Goal: Task Accomplishment & Management: Use online tool/utility

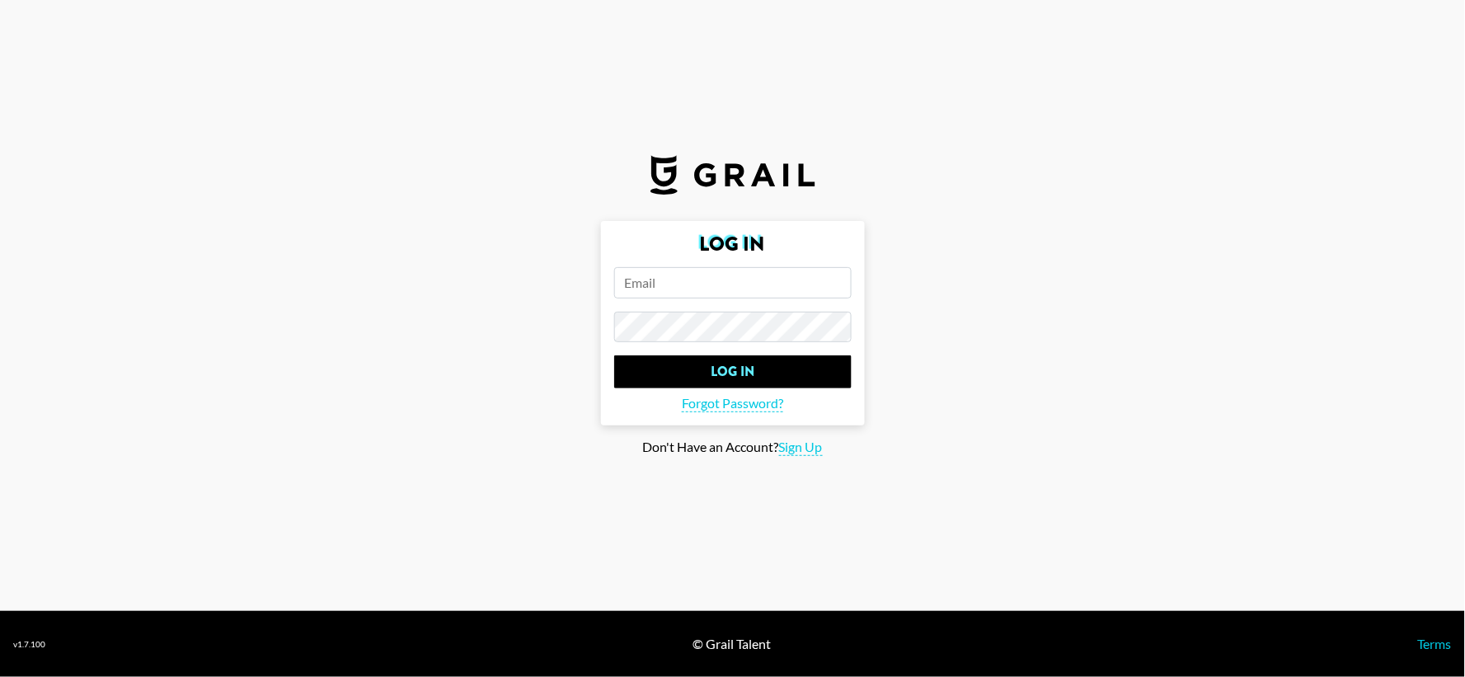
click at [720, 281] on input "email" at bounding box center [732, 282] width 237 height 31
type input "[EMAIL_ADDRESS][PERSON_NAME][DOMAIN_NAME]"
click at [614, 355] on input "Log In" at bounding box center [732, 371] width 237 height 33
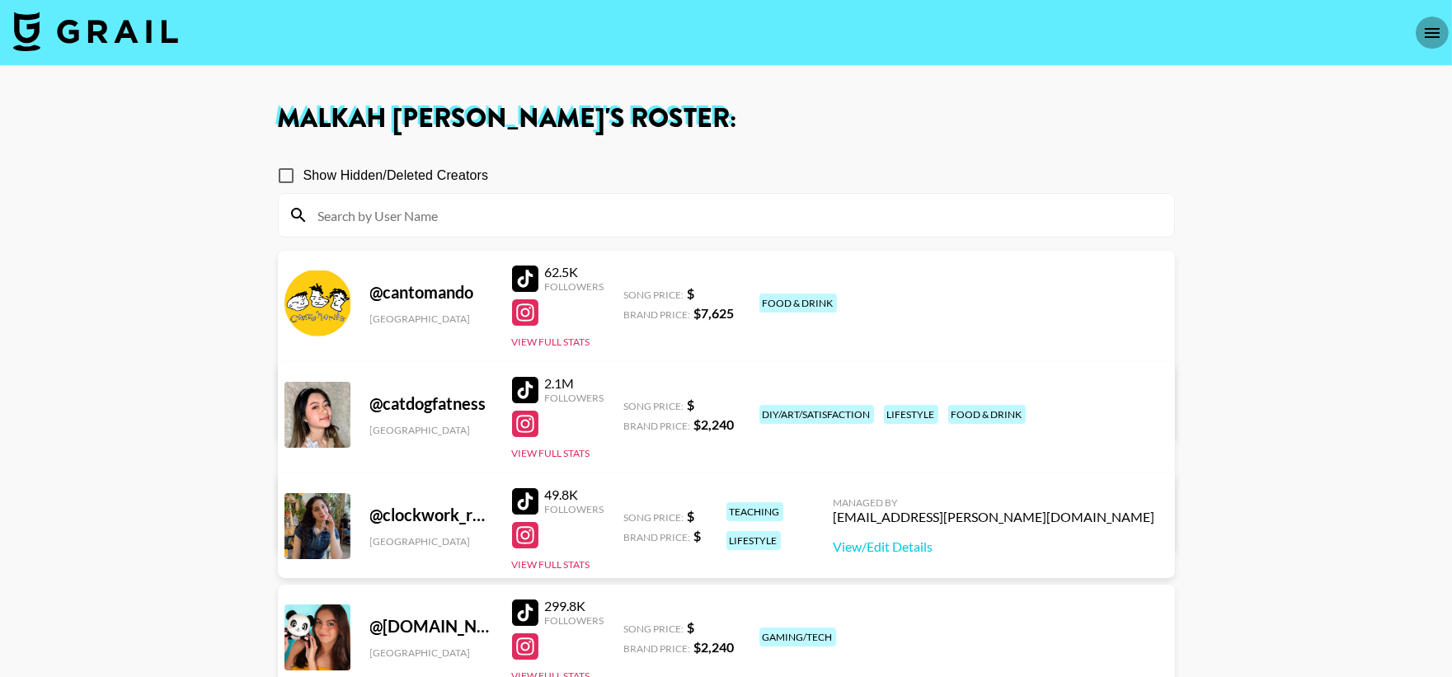
click at [1432, 28] on icon "open drawer" at bounding box center [1432, 33] width 15 height 10
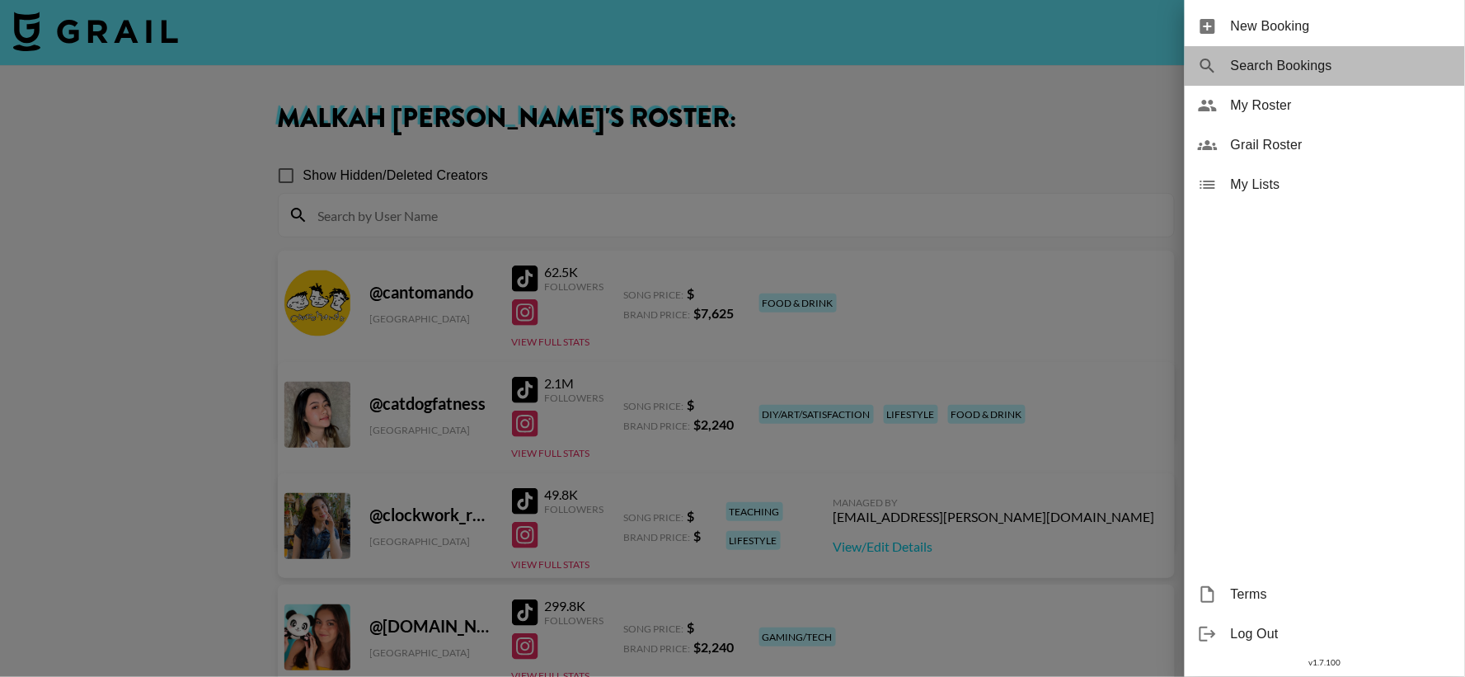
click at [1275, 59] on span "Search Bookings" at bounding box center [1341, 66] width 221 height 20
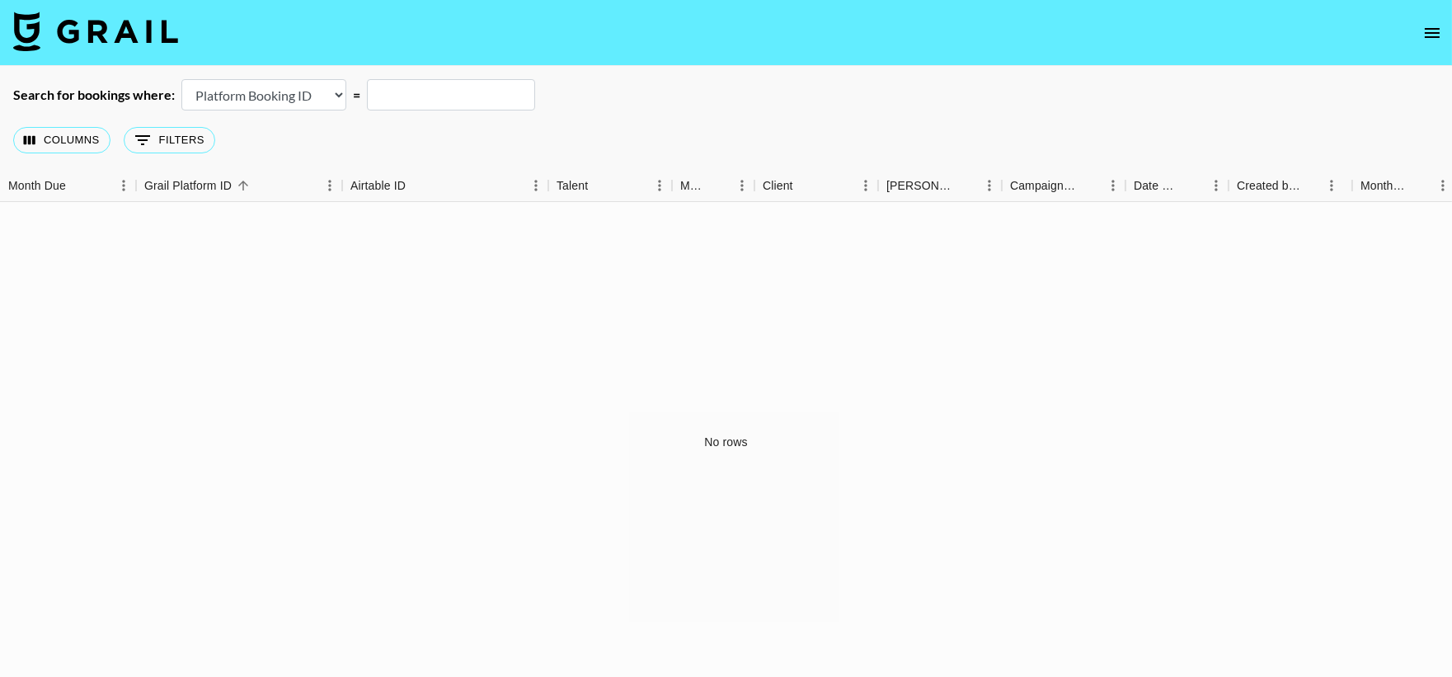
click at [289, 97] on select "Airtable Booking ID Platform Booking ID Platform Campaign ID" at bounding box center [263, 94] width 165 height 31
click at [181, 79] on select "Airtable Booking ID Platform Booking ID Platform Campaign ID" at bounding box center [263, 94] width 165 height 31
click at [78, 195] on button "Sort" at bounding box center [77, 185] width 23 height 23
click at [75, 138] on button "Columns" at bounding box center [61, 140] width 97 height 26
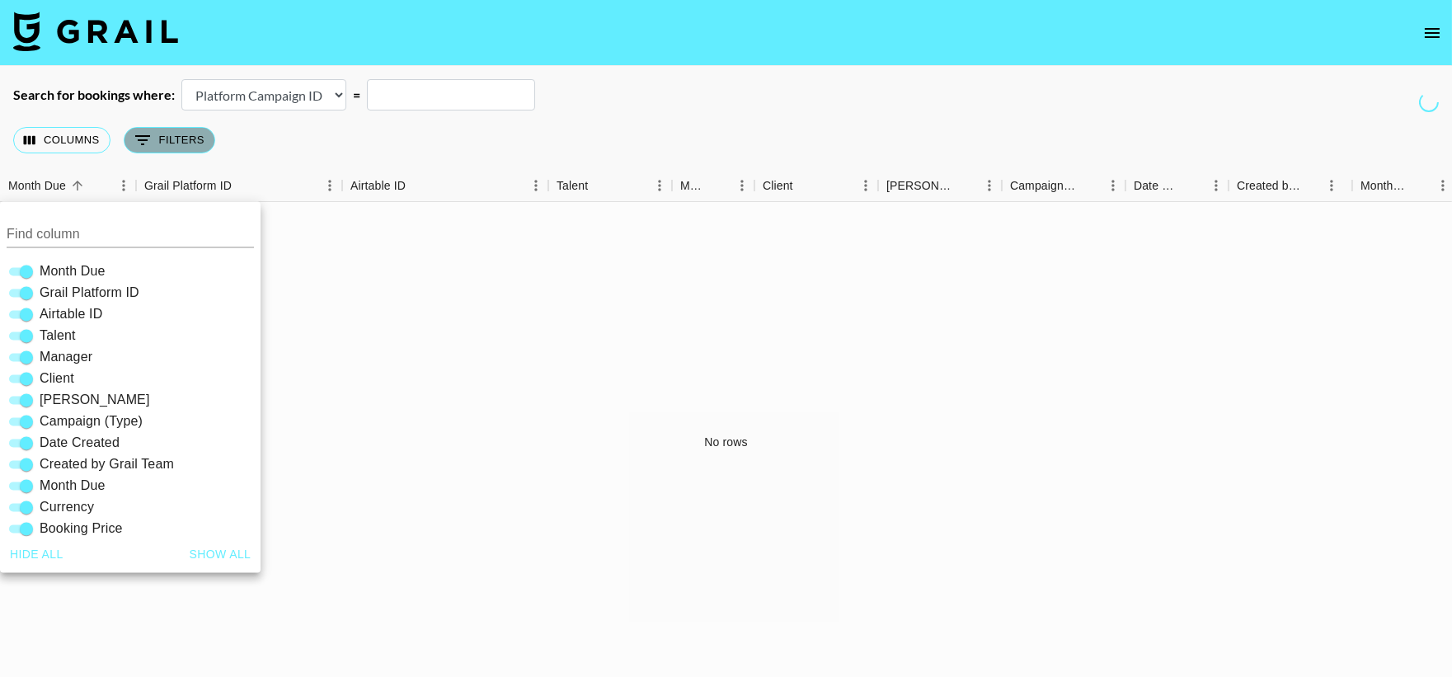
click at [150, 149] on icon "Show filters" at bounding box center [143, 140] width 20 height 20
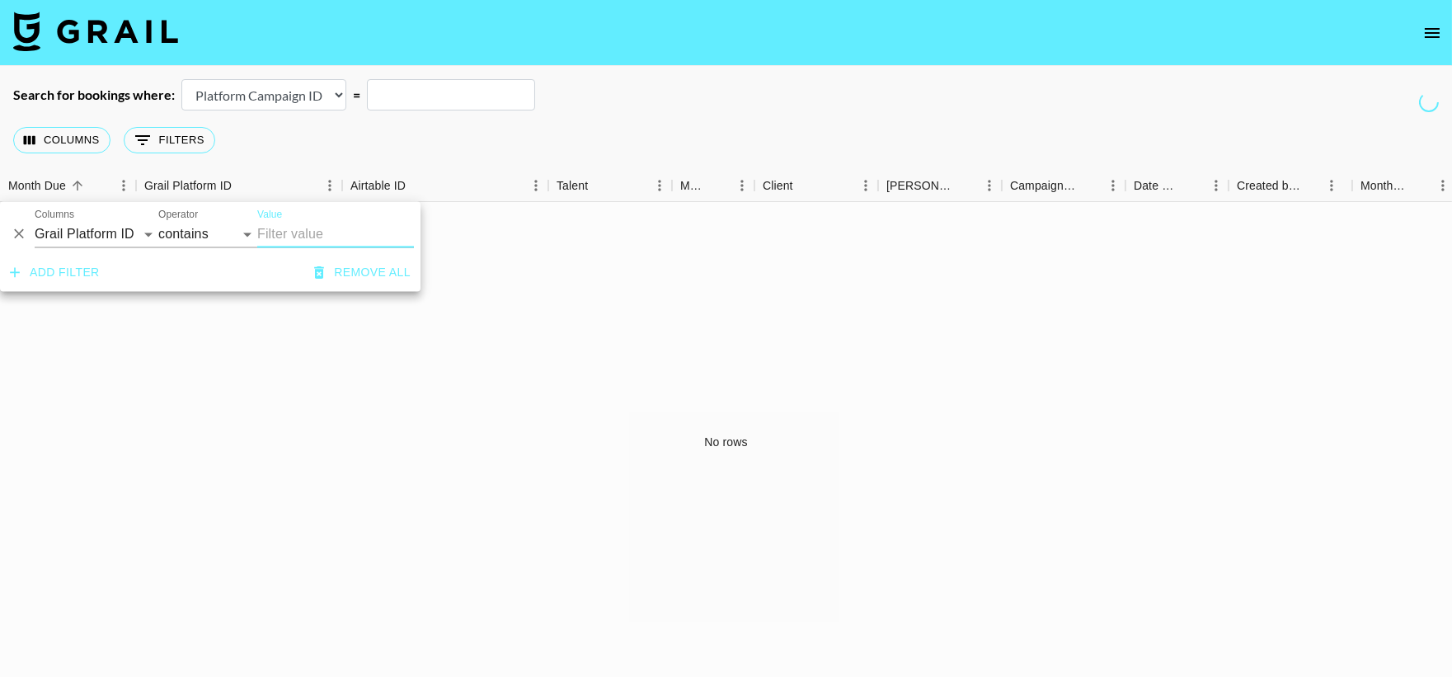
click at [179, 532] on div "No rows" at bounding box center [726, 441] width 1452 height 479
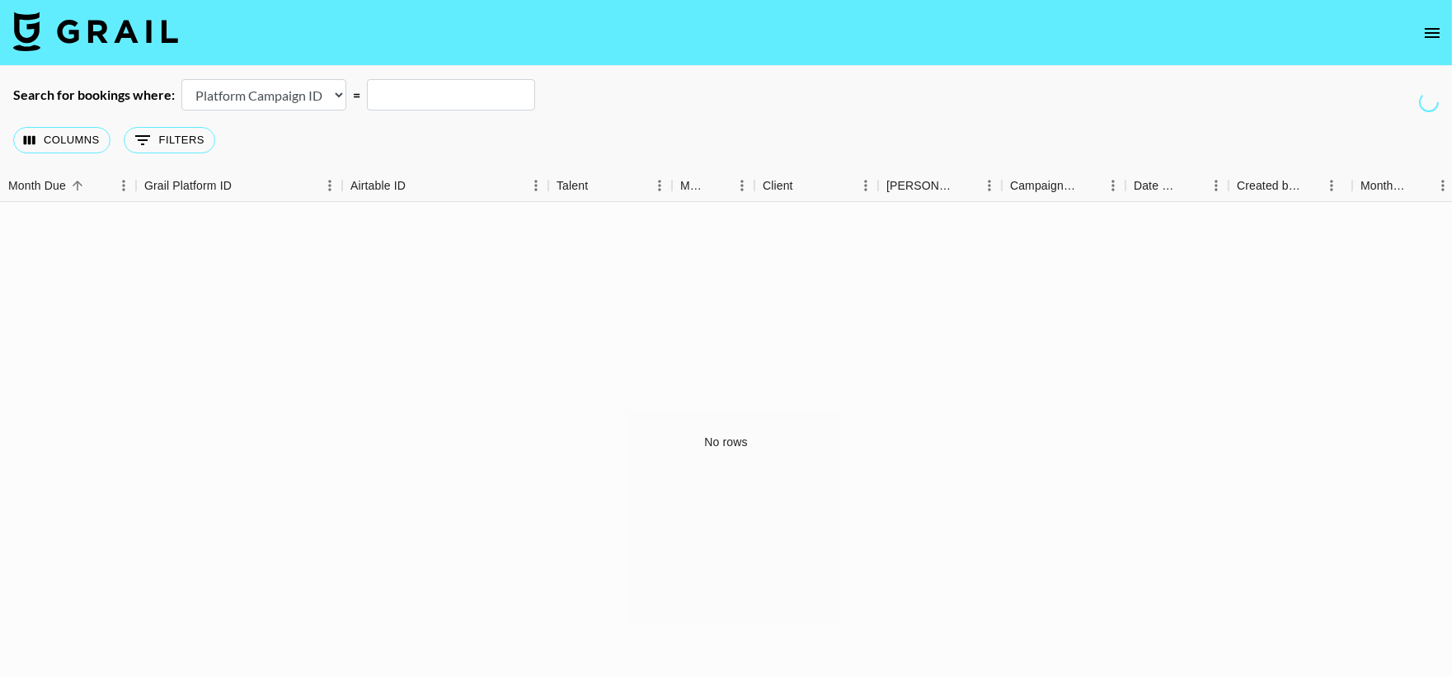
click at [322, 103] on select "Airtable Booking ID Platform Booking ID Platform Campaign ID" at bounding box center [263, 94] width 165 height 31
select select "airtableId"
click at [181, 79] on select "Airtable Booking ID Platform Booking ID Platform Campaign ID" at bounding box center [263, 94] width 165 height 31
click at [294, 94] on select "Airtable Booking ID Platform Booking ID Platform Campaign ID" at bounding box center [263, 94] width 165 height 31
click at [416, 87] on input "text" at bounding box center [451, 94] width 168 height 31
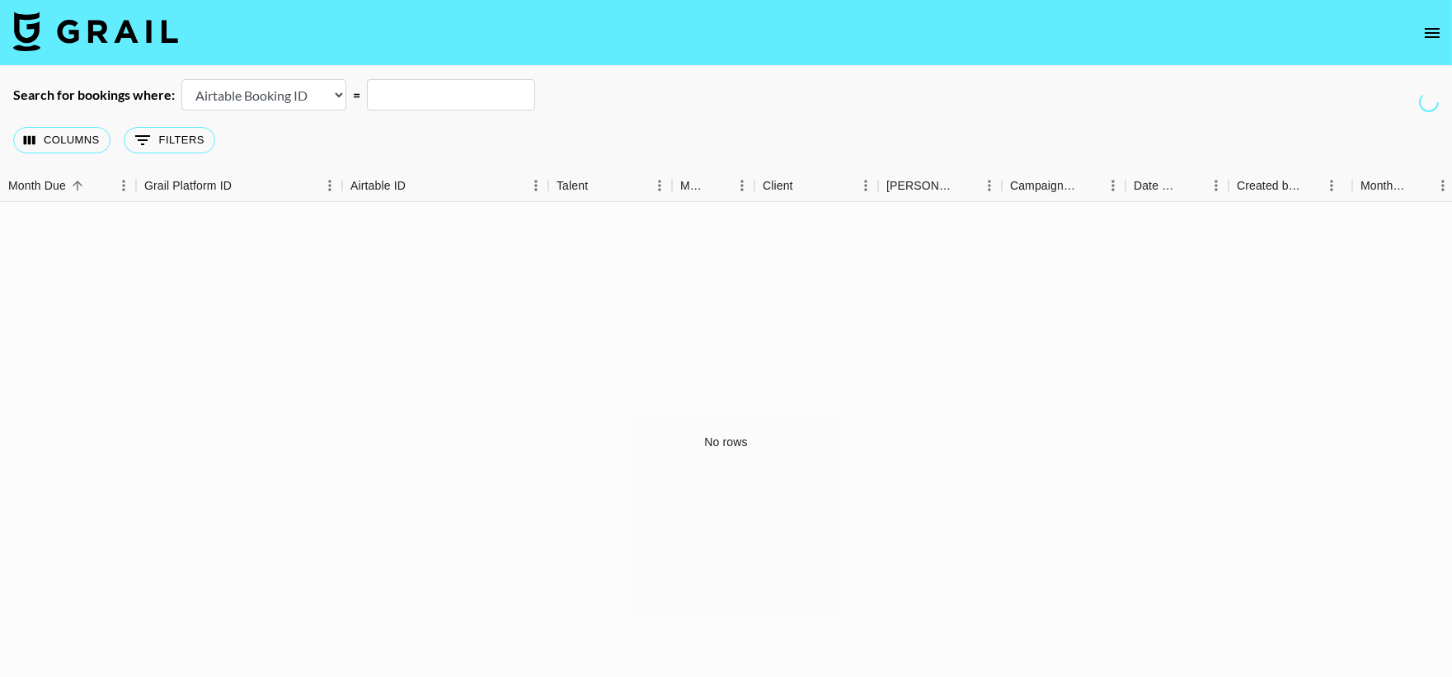
paste input "recd6KHm4JOUW3OFy"
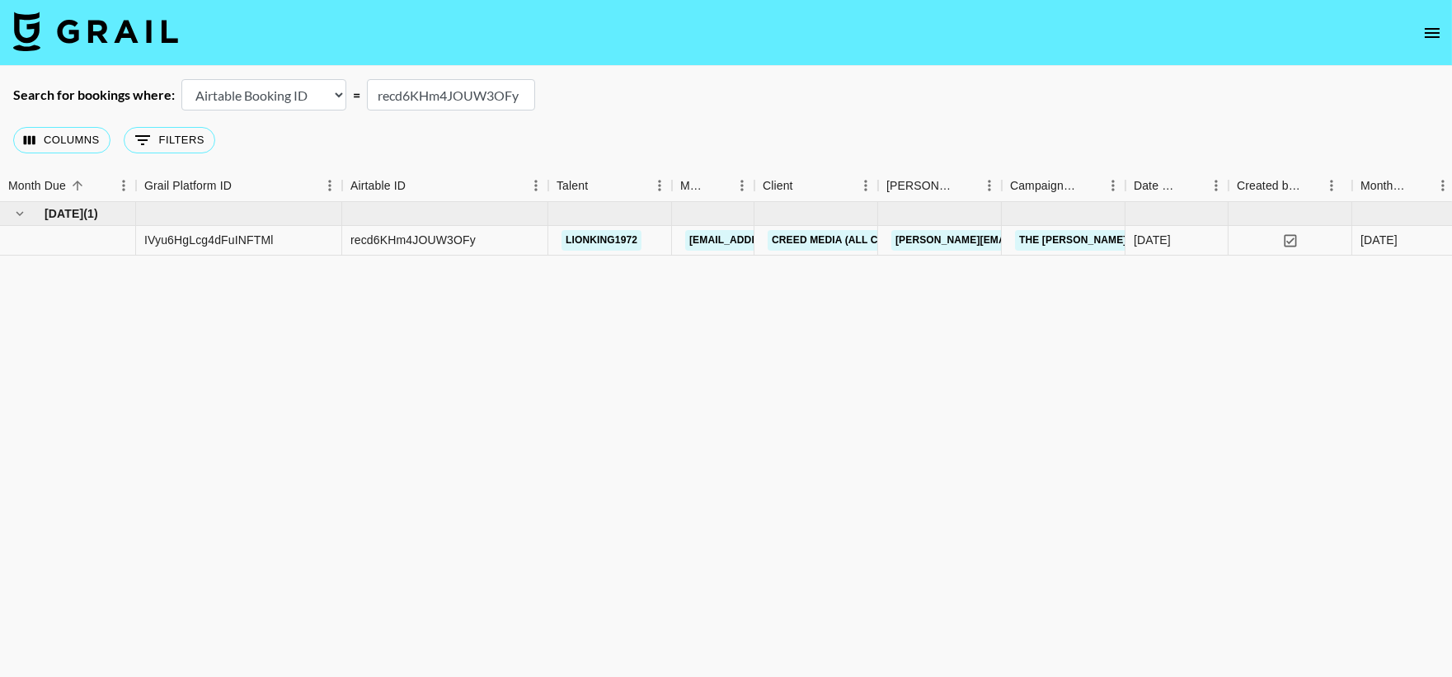
type input "recd6KHm4JOUW3OFy"
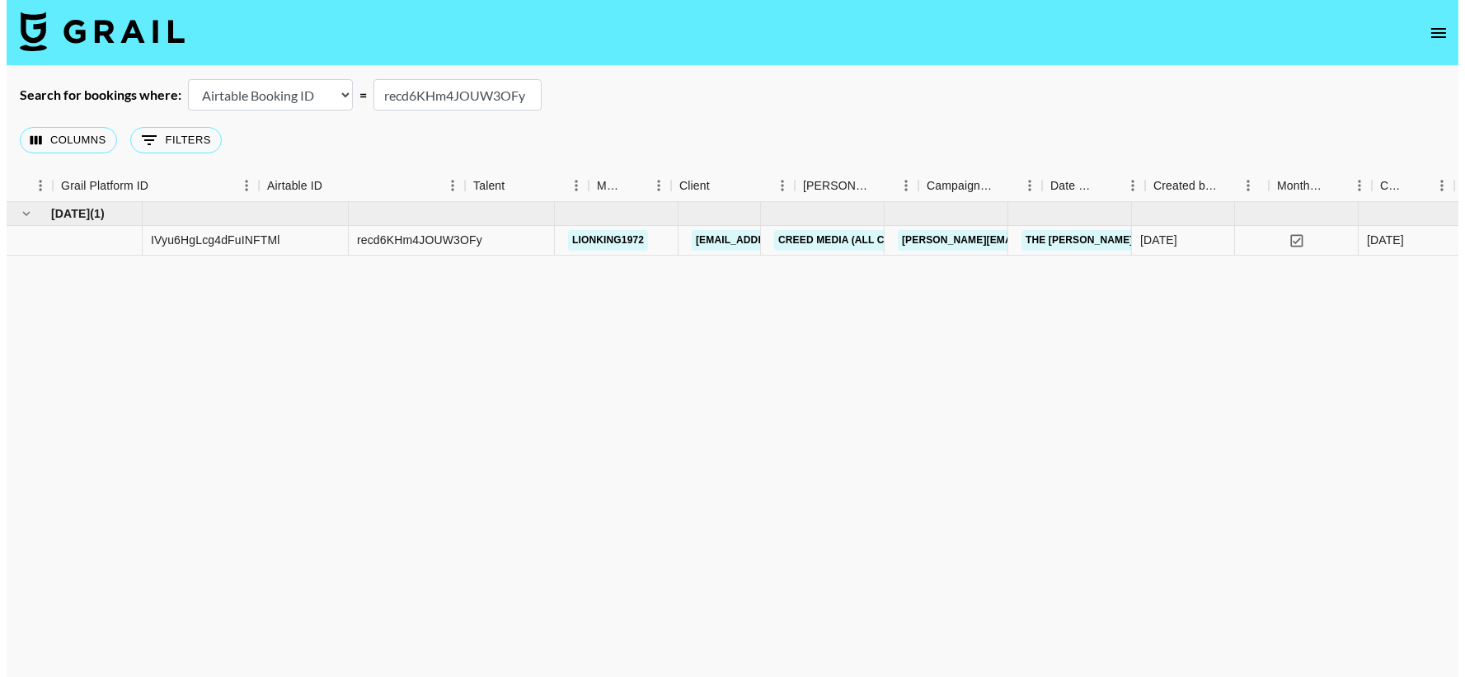
scroll to position [0, 1718]
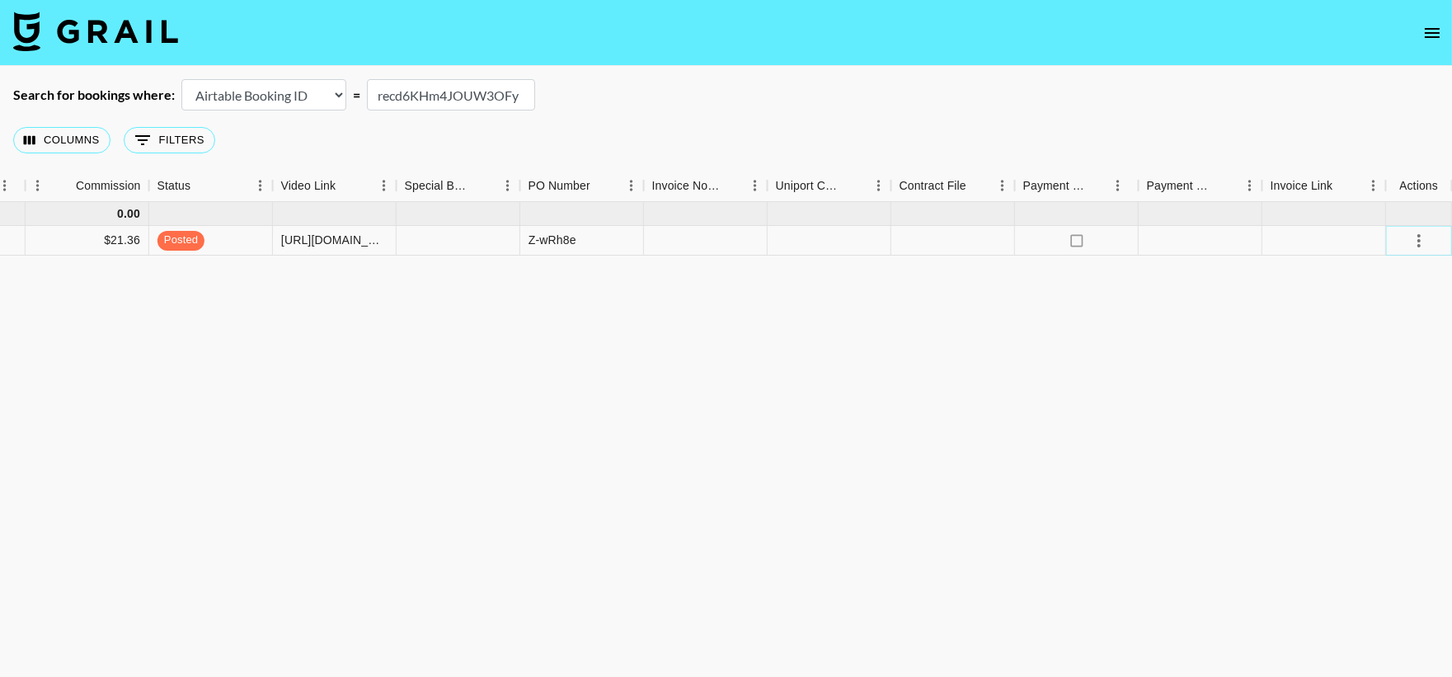
click at [1409, 245] on icon "select merge strategy" at bounding box center [1419, 241] width 20 height 20
click at [1364, 399] on div "Approve" at bounding box center [1383, 395] width 50 height 20
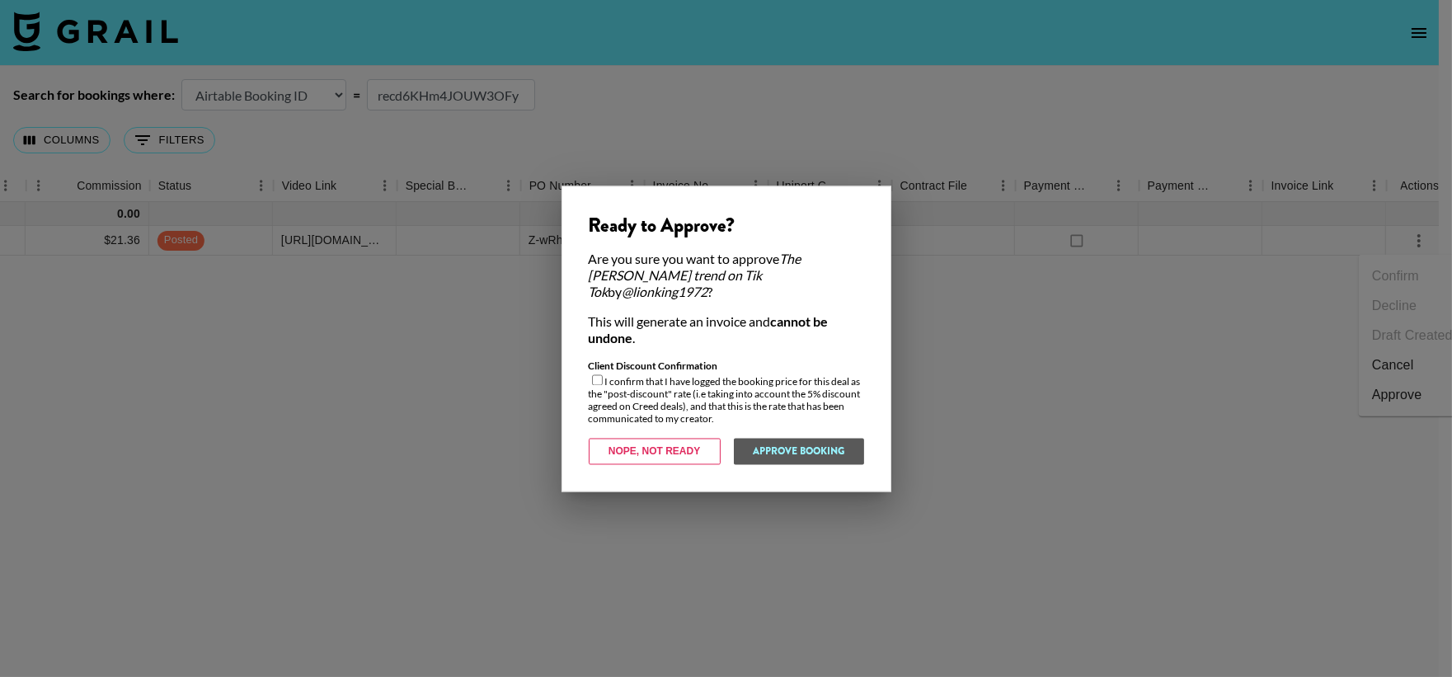
scroll to position [0, 1717]
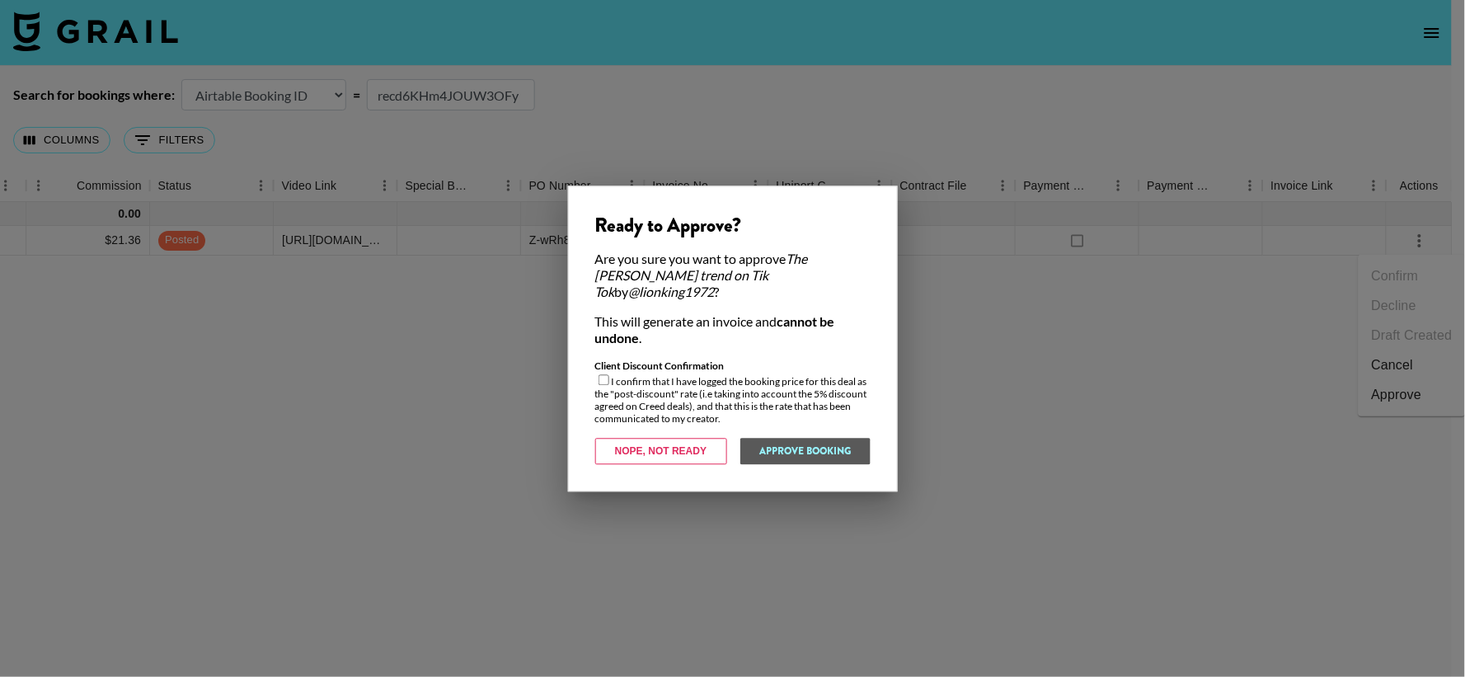
click at [693, 606] on div at bounding box center [732, 338] width 1465 height 677
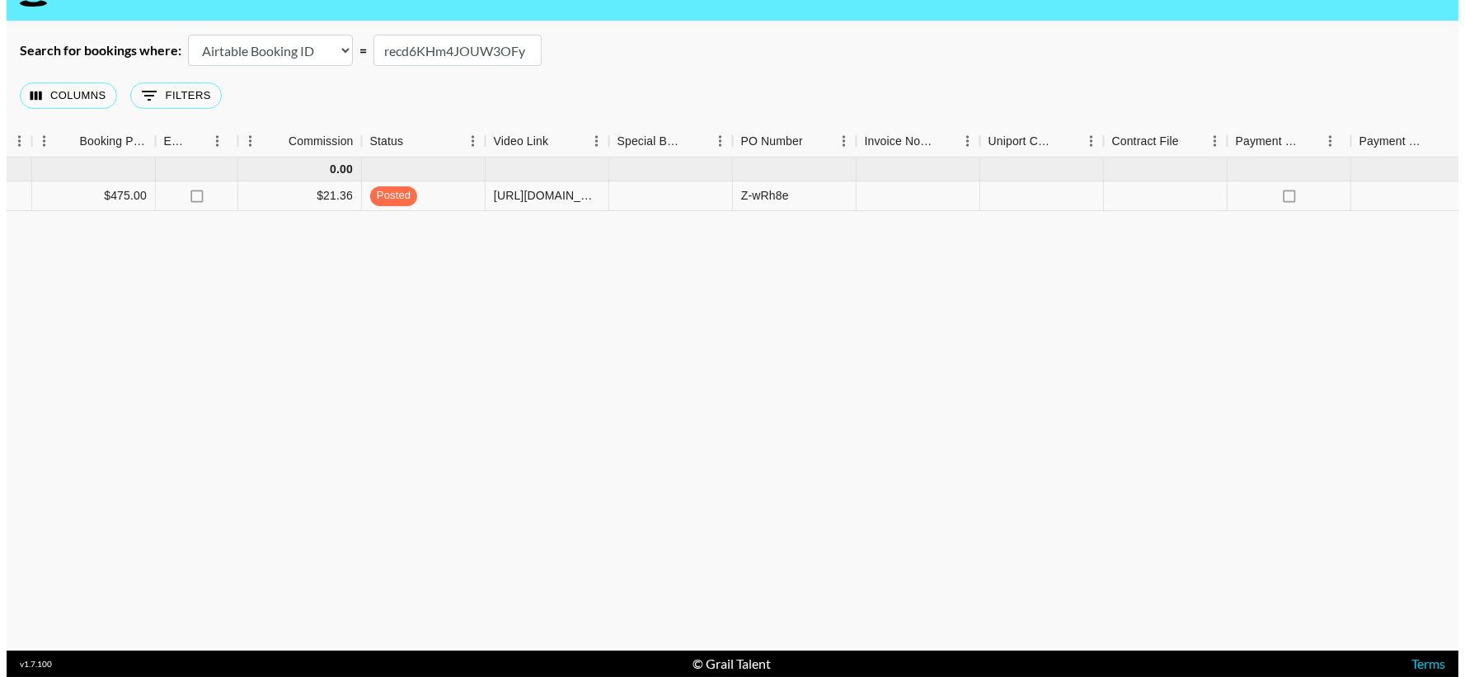
scroll to position [0, 1718]
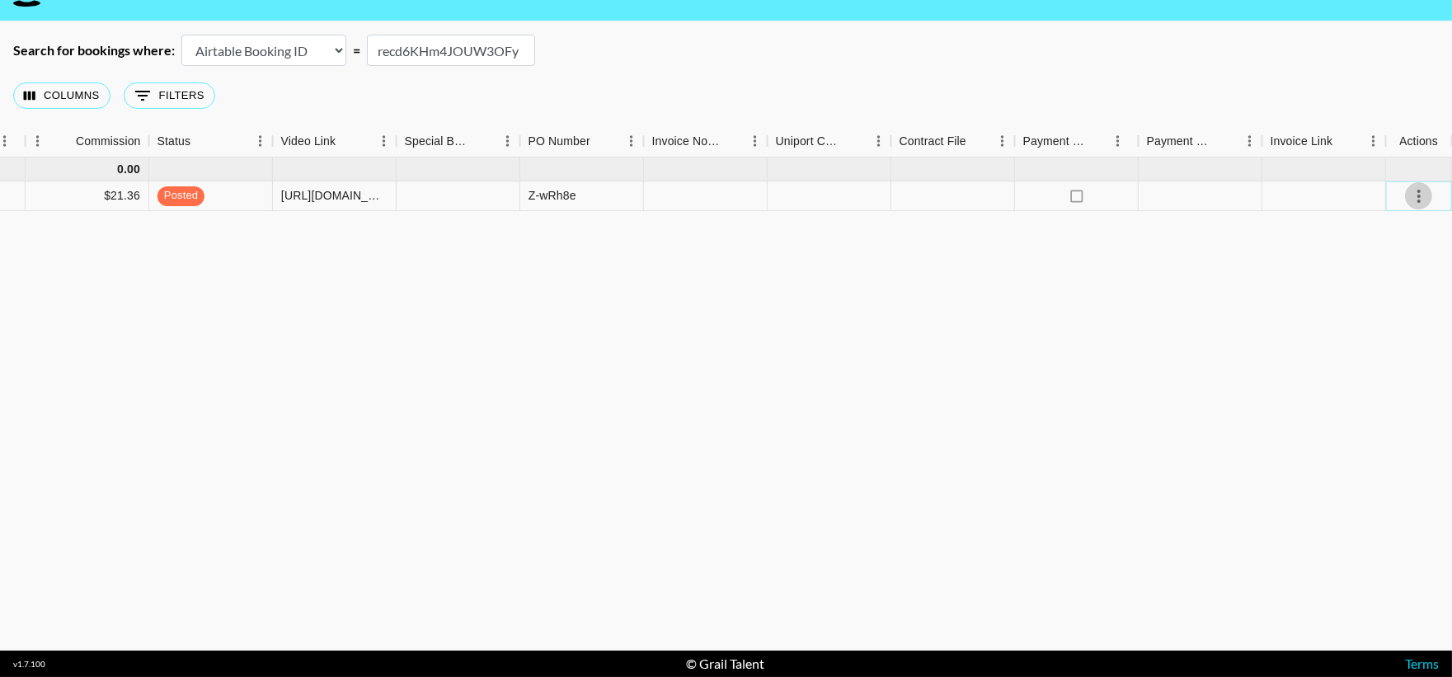
click at [1410, 203] on icon "select merge strategy" at bounding box center [1419, 196] width 20 height 20
click at [1378, 350] on div "Approve" at bounding box center [1383, 350] width 50 height 20
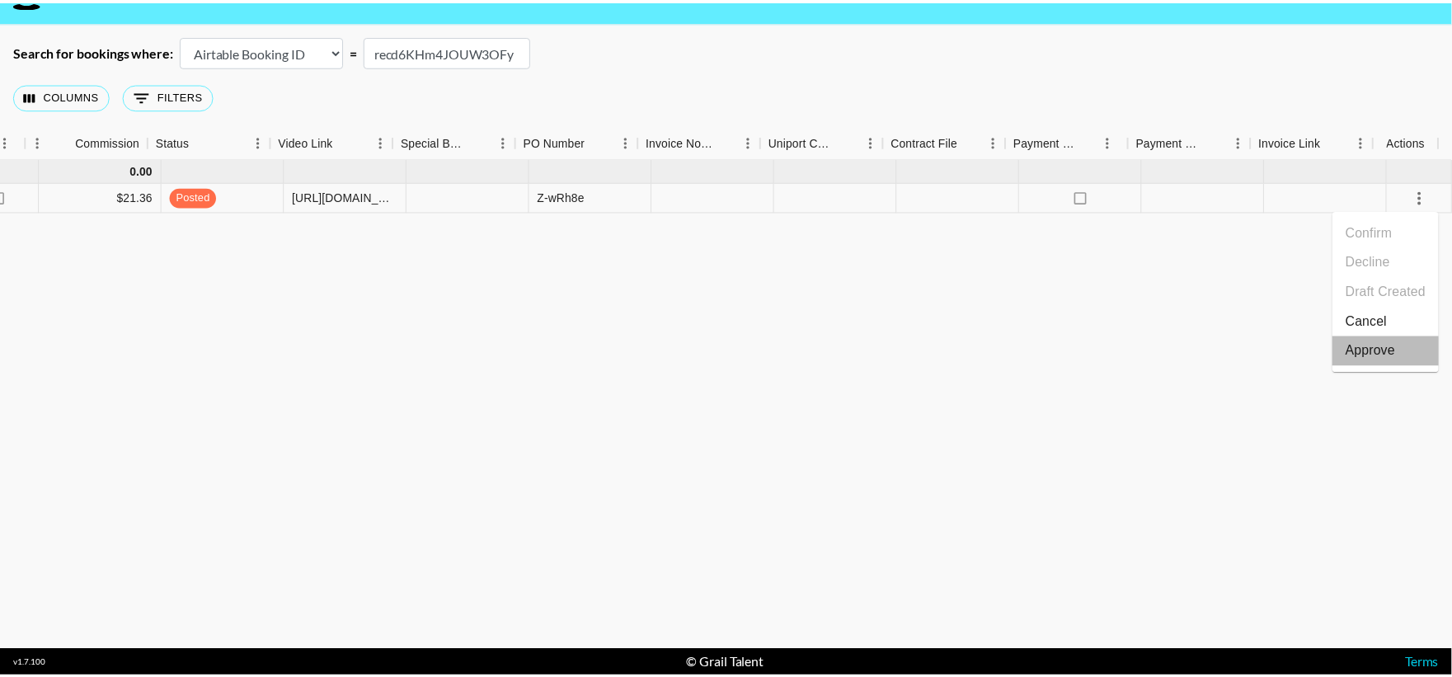
scroll to position [0, 1717]
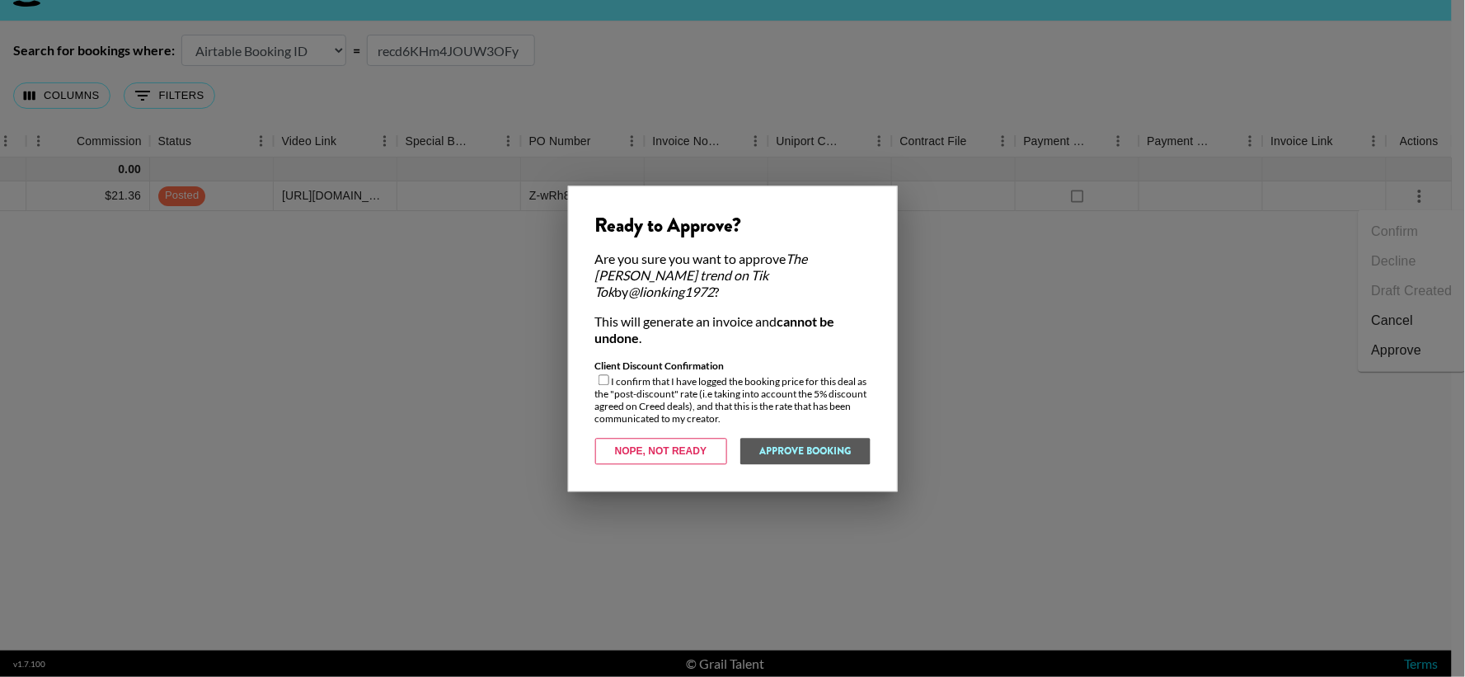
click at [599, 374] on input "checkbox" at bounding box center [604, 379] width 11 height 11
checkbox input "true"
click at [812, 443] on button "Approve Booking" at bounding box center [804, 451] width 131 height 26
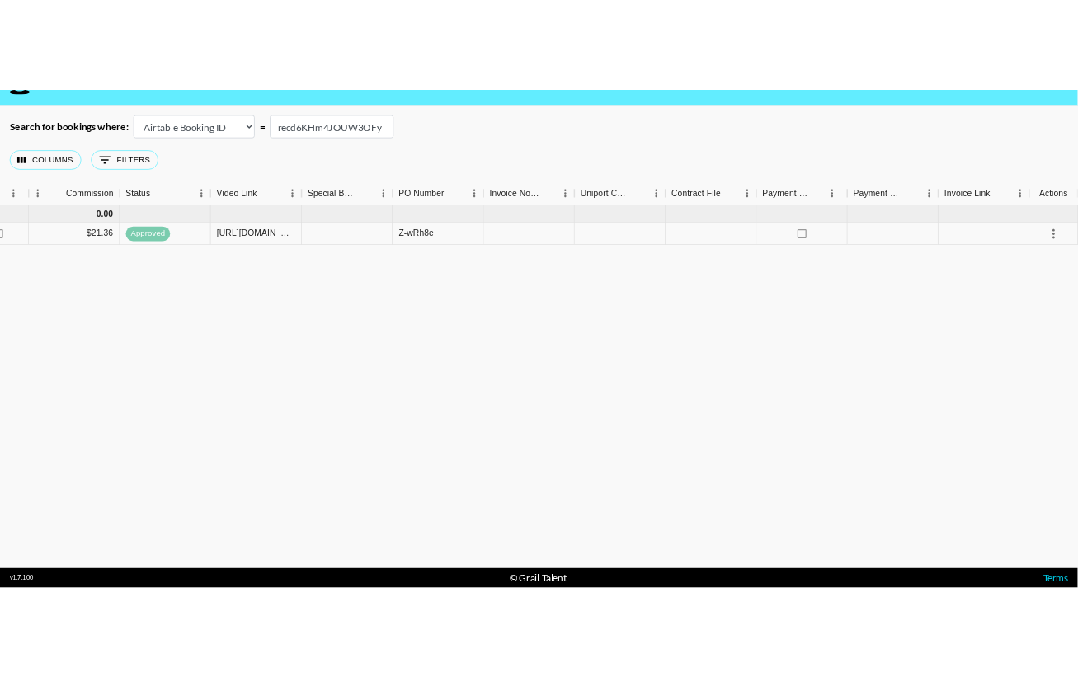
scroll to position [0, 1704]
